Goal: Task Accomplishment & Management: Use online tool/utility

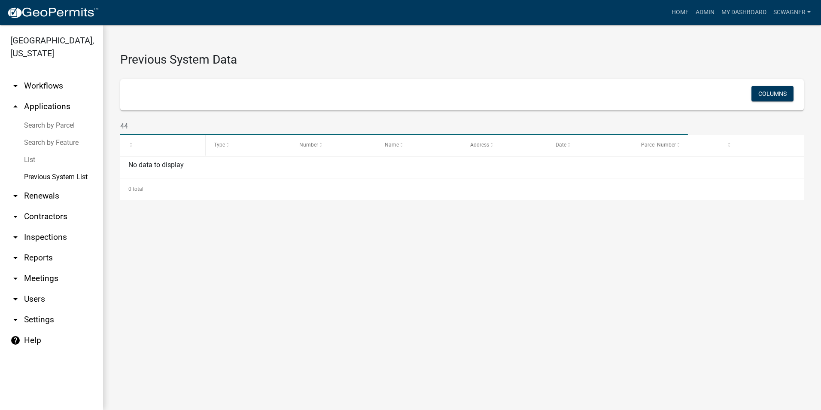
type input "4"
type input "[STREET_ADDRESS]"
click at [53, 125] on link "Search by Parcel" at bounding box center [51, 125] width 103 height 17
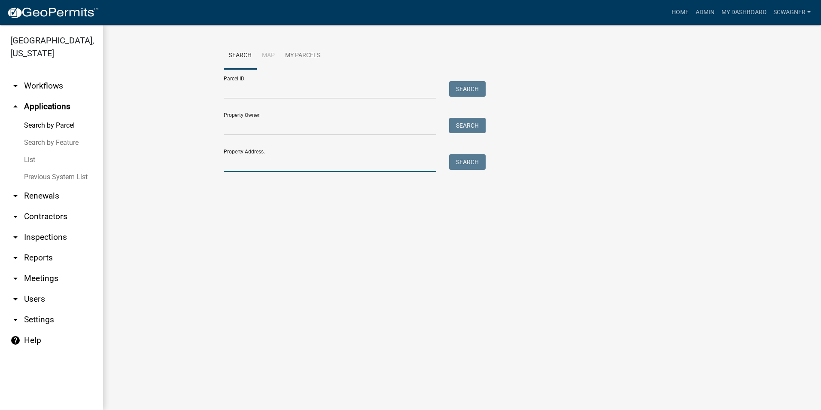
click at [240, 165] on input "Property Address:" at bounding box center [330, 163] width 213 height 18
type input "6231"
click at [475, 163] on button "Search" at bounding box center [467, 161] width 37 height 15
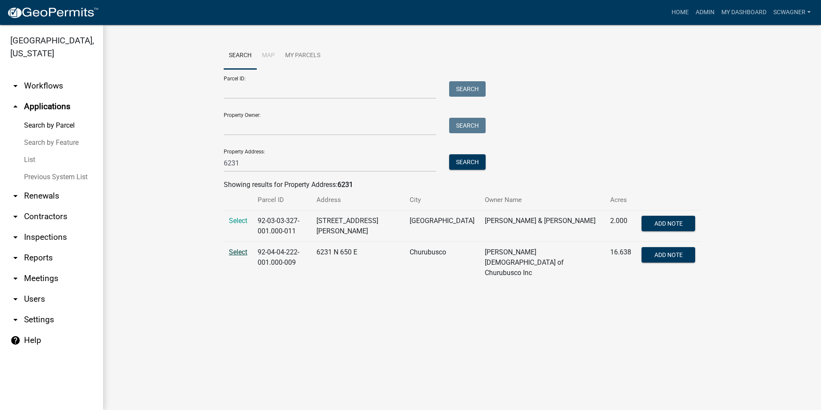
click at [241, 248] on span "Select" at bounding box center [238, 252] width 18 height 8
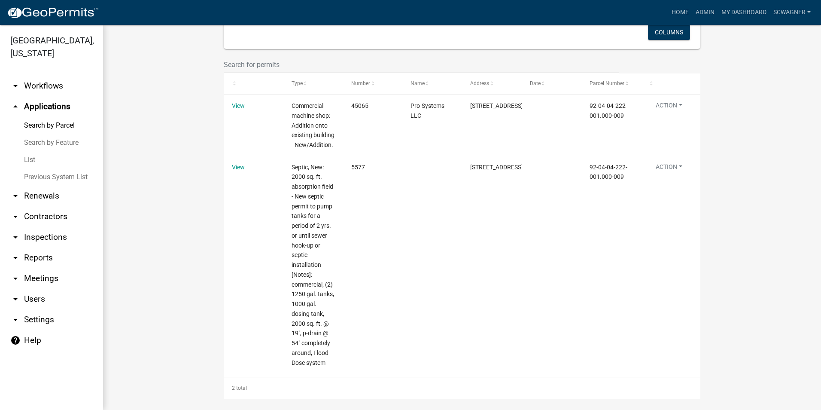
scroll to position [425, 0]
